Goal: Ask a question

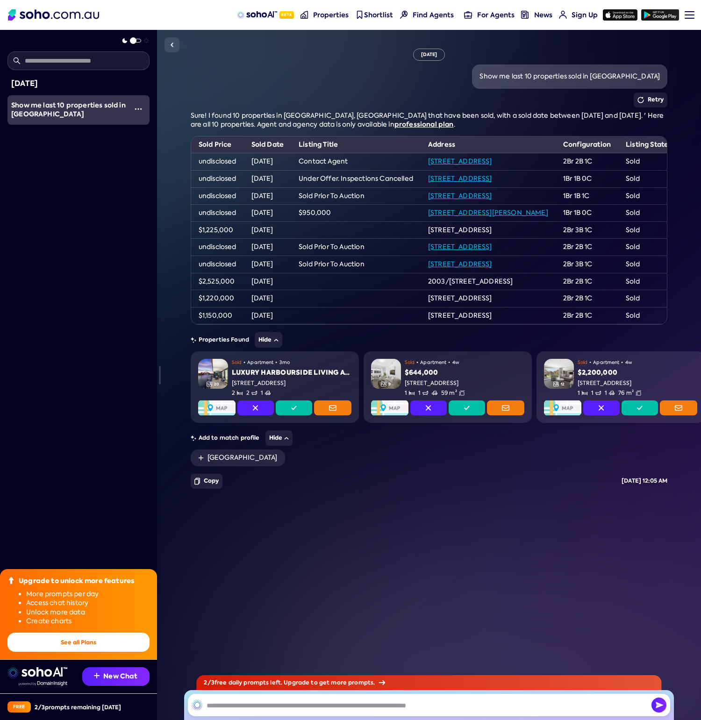
click at [104, 62] on input "text" at bounding box center [78, 60] width 142 height 19
click at [137, 38] on div at bounding box center [135, 40] width 11 height 7
click at [134, 40] on span at bounding box center [133, 40] width 7 height 7
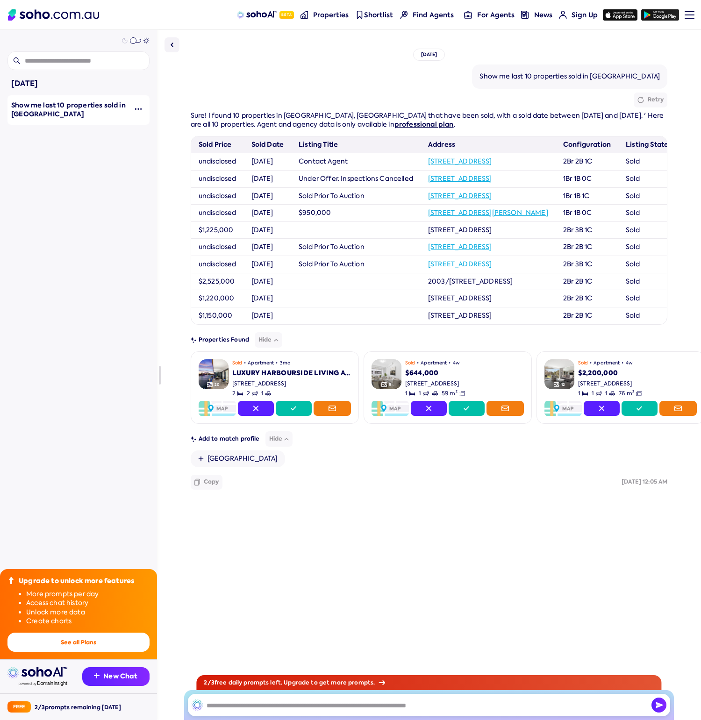
click at [134, 39] on span at bounding box center [130, 39] width 21 height 0
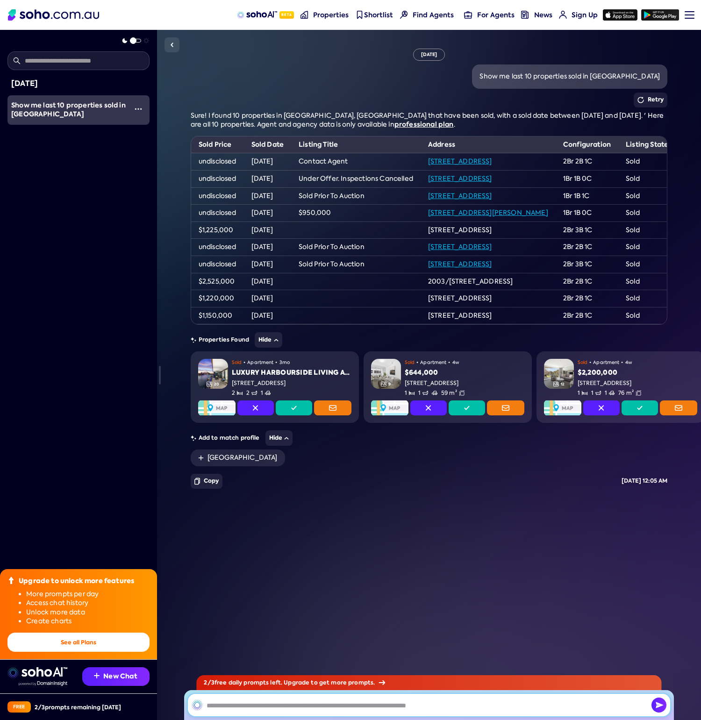
click at [360, 712] on input "text" at bounding box center [429, 705] width 482 height 22
click at [343, 711] on input "text" at bounding box center [429, 705] width 482 height 22
click at [112, 676] on button "New Chat" at bounding box center [115, 677] width 67 height 19
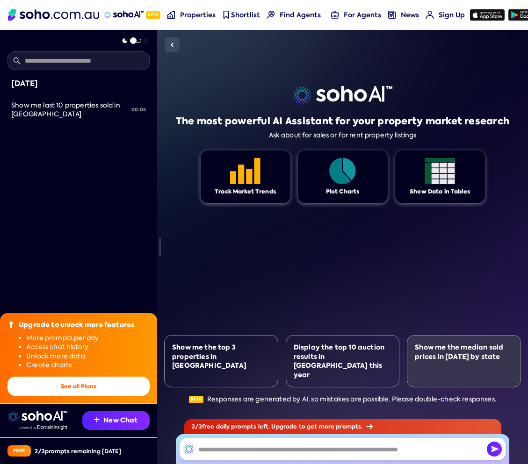
click at [486, 361] on div "Show me the median sold prices in [DATE] by state" at bounding box center [464, 352] width 98 height 18
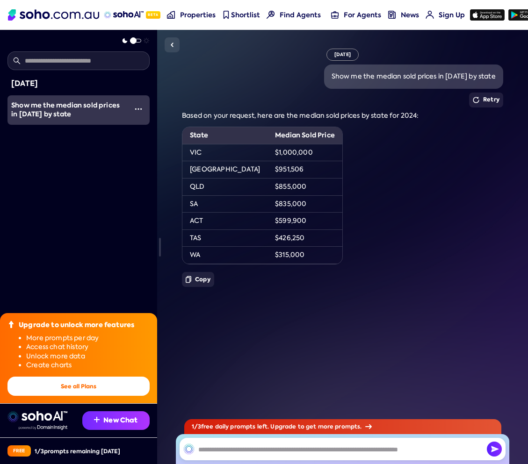
click at [117, 417] on button "New Chat" at bounding box center [115, 420] width 67 height 19
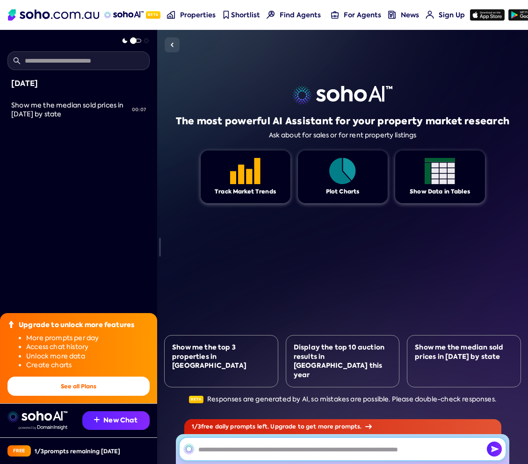
click at [241, 447] on input "text" at bounding box center [343, 449] width 326 height 22
type input "**********"
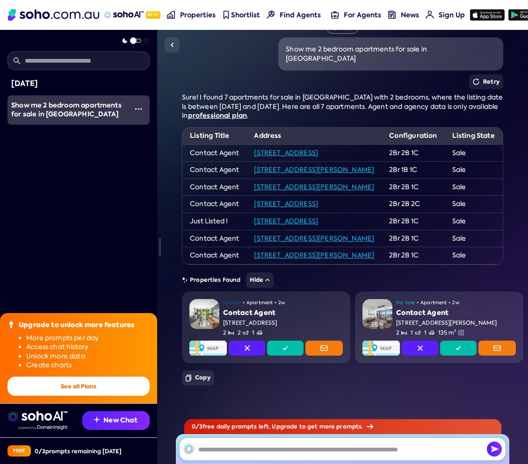
scroll to position [32, 0]
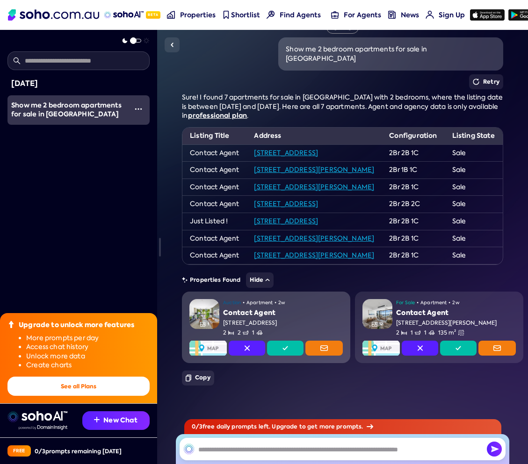
click at [306, 311] on div "Auction • Apartment • 2w Contact Agent [STREET_ADDRESS] 2 2 1" at bounding box center [283, 318] width 120 height 38
